Goal: Task Accomplishment & Management: Use online tool/utility

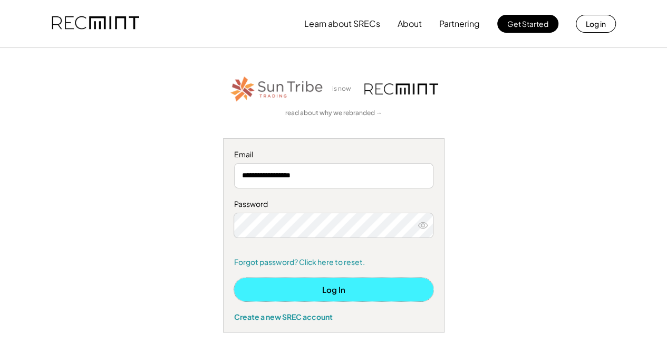
click at [351, 282] on button "Log In" at bounding box center [333, 289] width 199 height 24
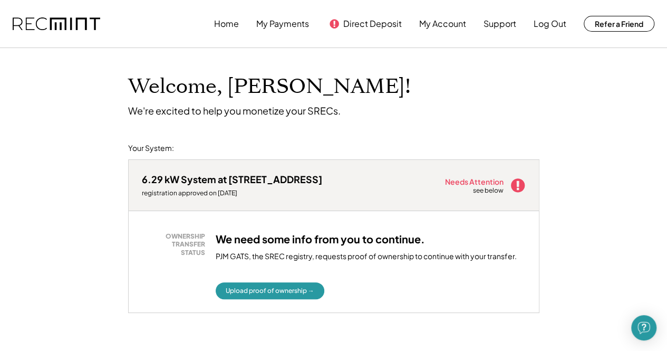
click at [351, 282] on div "Upload proof of ownership →" at bounding box center [371, 290] width 310 height 17
click at [297, 287] on button "Upload proof of ownership →" at bounding box center [270, 290] width 109 height 17
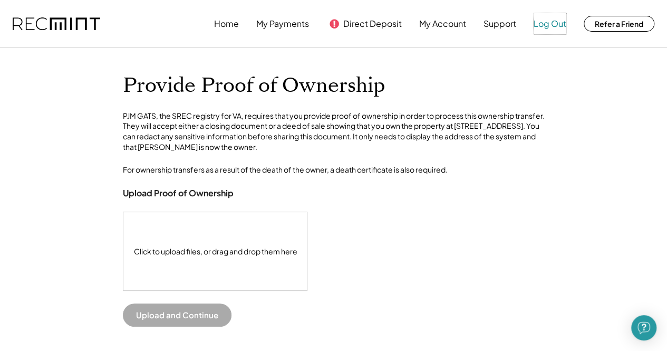
click at [549, 24] on button "Log Out" at bounding box center [549, 23] width 33 height 21
